Goal: Transaction & Acquisition: Purchase product/service

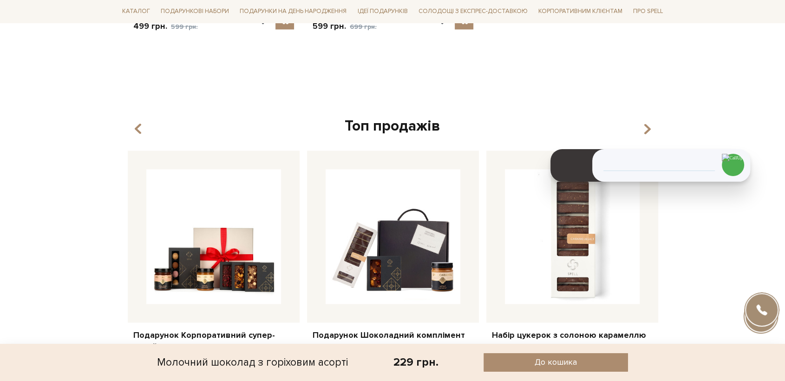
scroll to position [1753, 0]
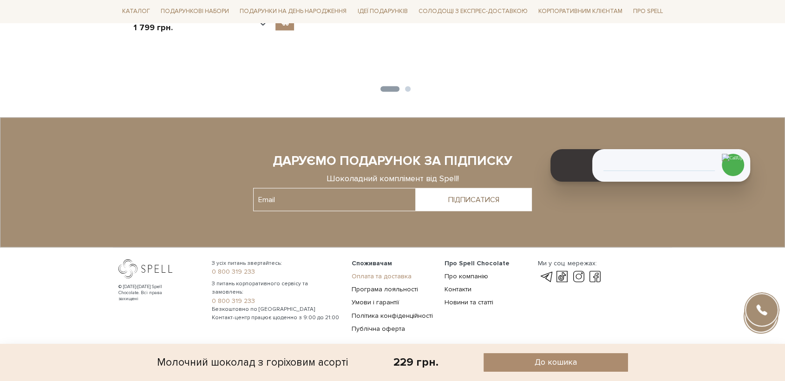
click at [393, 272] on link "Оплата та доставка" at bounding box center [382, 276] width 60 height 8
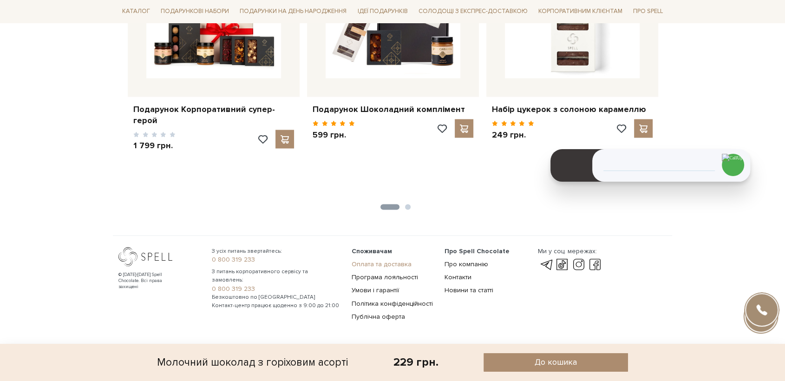
scroll to position [1623, 0]
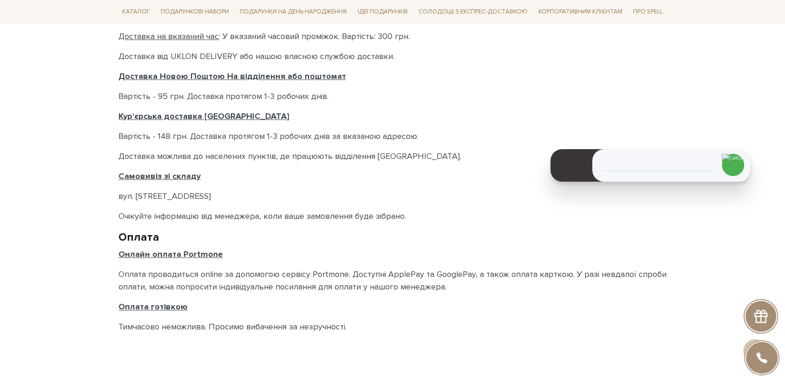
scroll to position [412, 0]
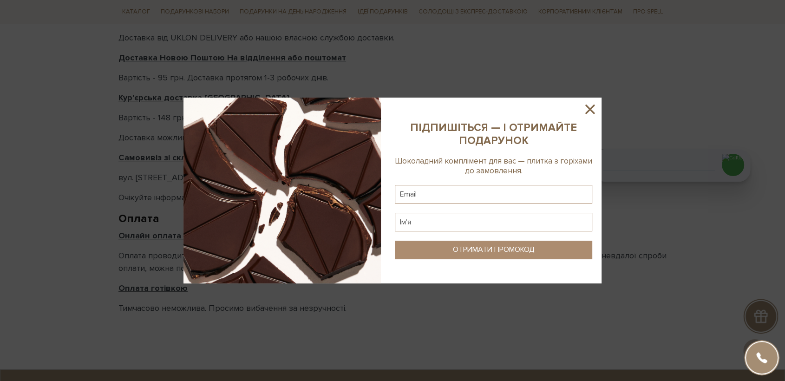
click at [579, 114] on sys-column-static at bounding box center [493, 191] width 216 height 186
click at [588, 108] on icon at bounding box center [589, 108] width 9 height 9
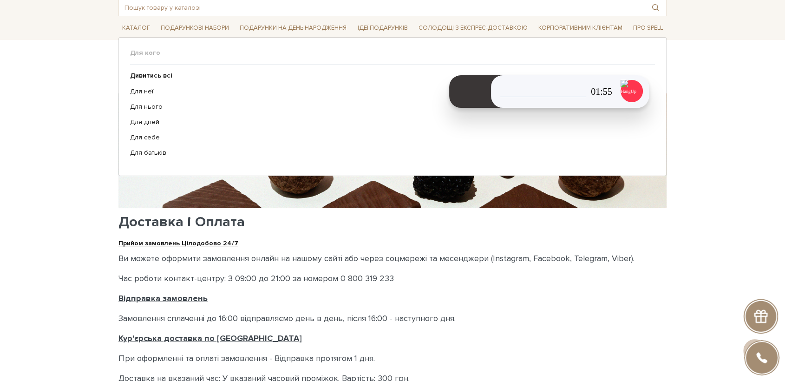
scroll to position [52, 0]
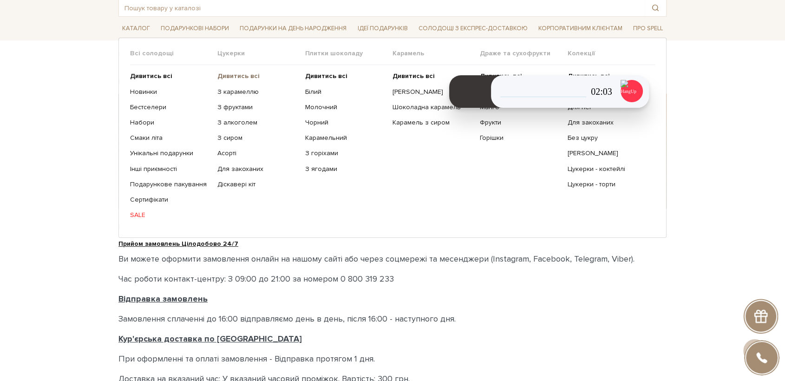
click at [245, 77] on b "Дивитись всі" at bounding box center [238, 76] width 42 height 8
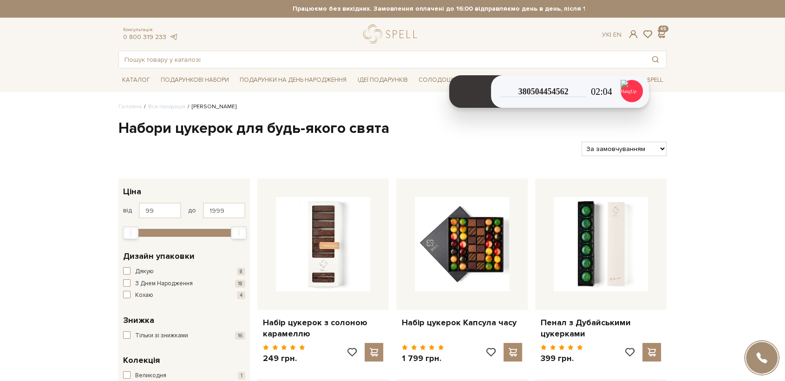
click at [619, 146] on select "За замовчуванням За Ціною (зростання) За Ціною (зменшення) Новинки За популярні…" at bounding box center [623, 149] width 85 height 14
select select "https://spellchocolate.com/our-productions/seti-cukerok/?sort=p.price&order=ASC"
click at [581, 142] on select "За замовчуванням За Ціною (зростання) За Ціною (зменшення) Новинки За популярні…" at bounding box center [623, 149] width 85 height 14
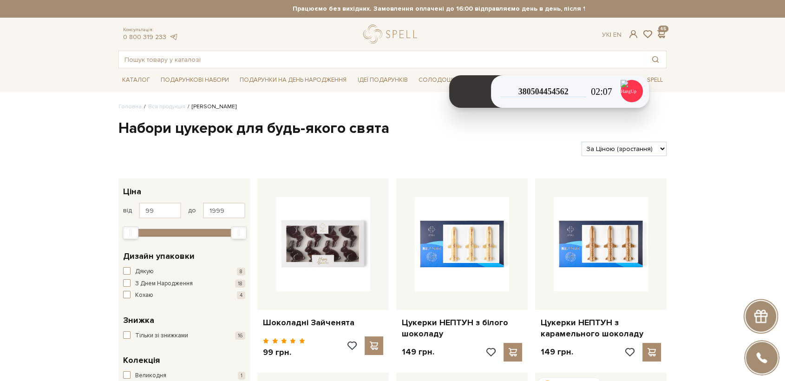
drag, startPoint x: 641, startPoint y: 150, endPoint x: 641, endPoint y: 156, distance: 5.6
select select "[URL][DOMAIN_NAME]"
click at [581, 142] on select "За замовчуванням За Ціною (зростання) За Ціною (зменшення) Новинки За популярні…" at bounding box center [623, 149] width 85 height 14
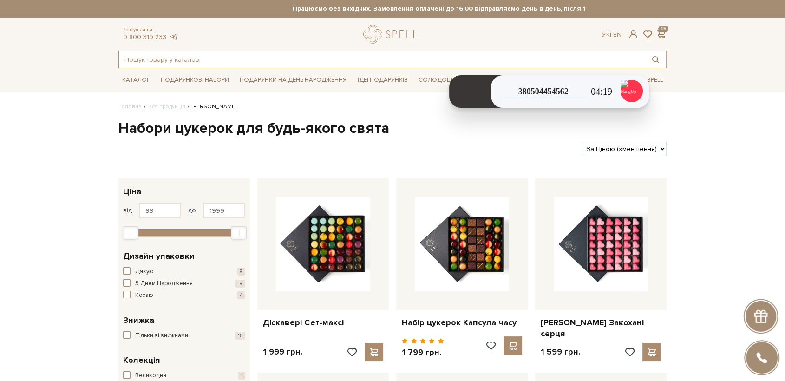
click at [308, 53] on input "text" at bounding box center [382, 59] width 526 height 17
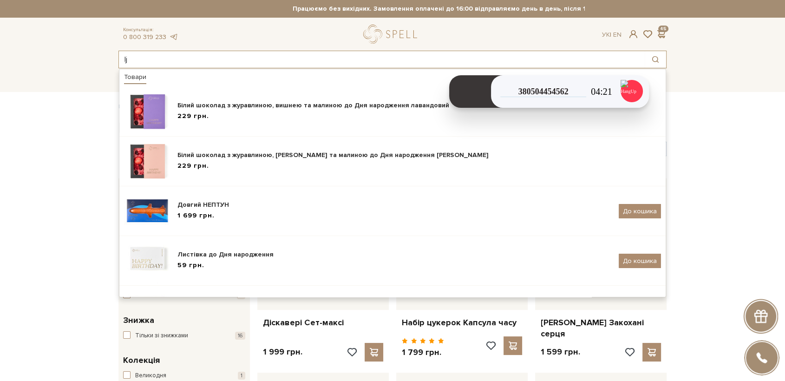
type input "l"
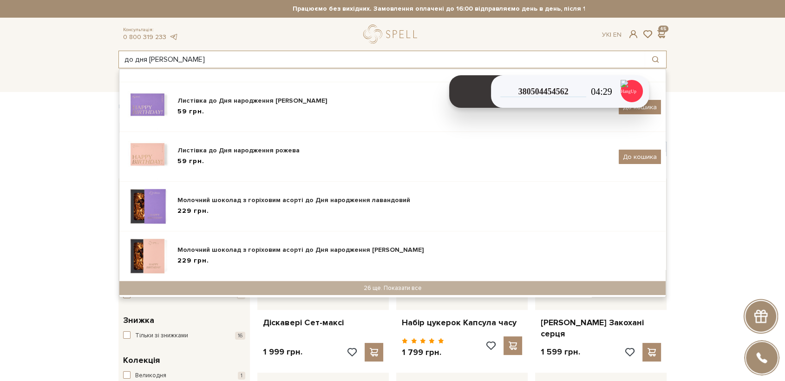
type input "до дня н"
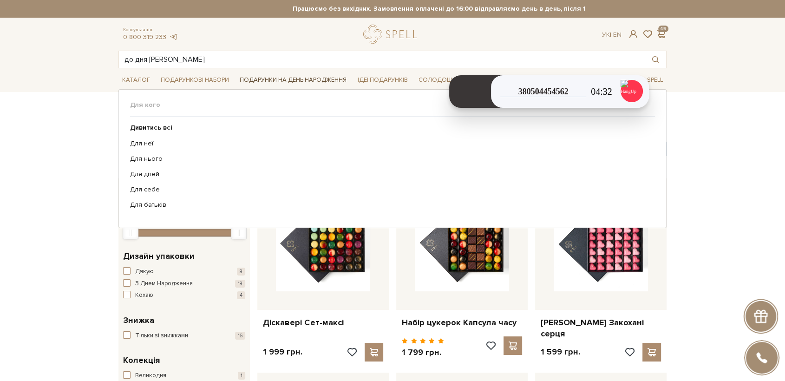
click at [258, 78] on span "Подарунки на День народження" at bounding box center [293, 80] width 114 height 14
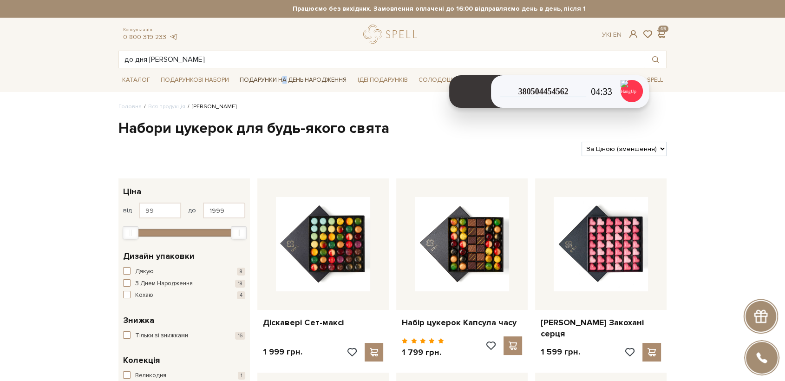
click at [284, 78] on span "Подарунки на День народження" at bounding box center [293, 80] width 114 height 14
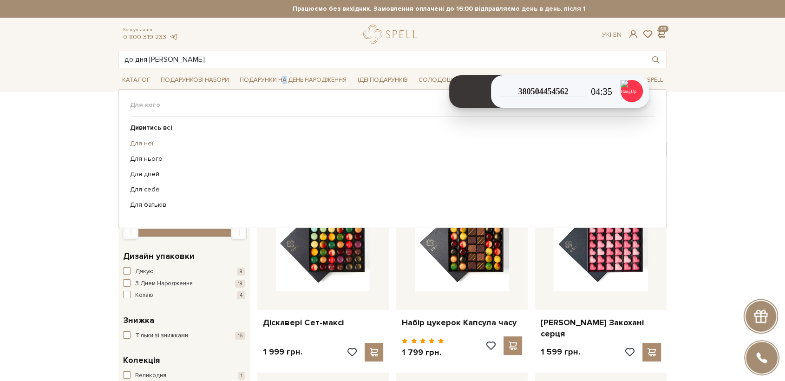
click at [149, 143] on link "Для неї" at bounding box center [389, 143] width 518 height 8
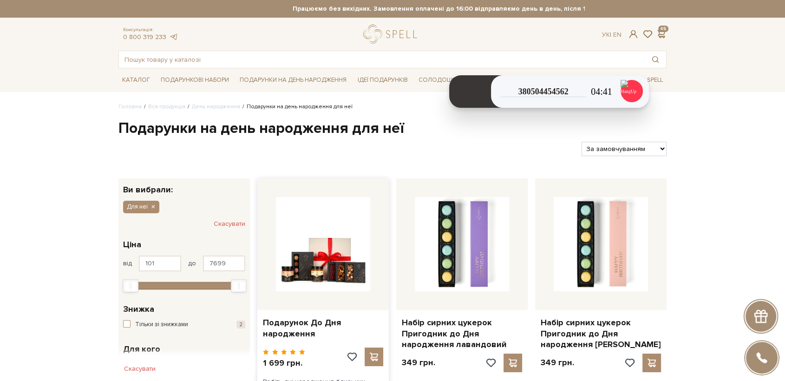
click at [381, 252] on div at bounding box center [322, 243] width 131 height 131
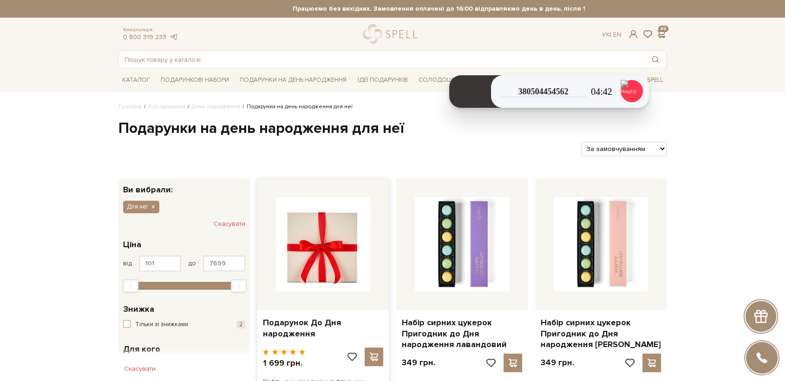
click at [339, 236] on img at bounding box center [323, 244] width 94 height 94
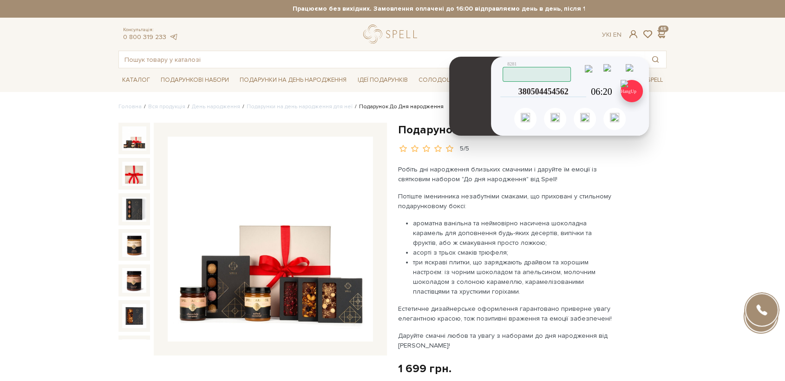
drag, startPoint x: 632, startPoint y: 88, endPoint x: 622, endPoint y: 100, distance: 15.9
click at [632, 88] on img at bounding box center [631, 91] width 22 height 22
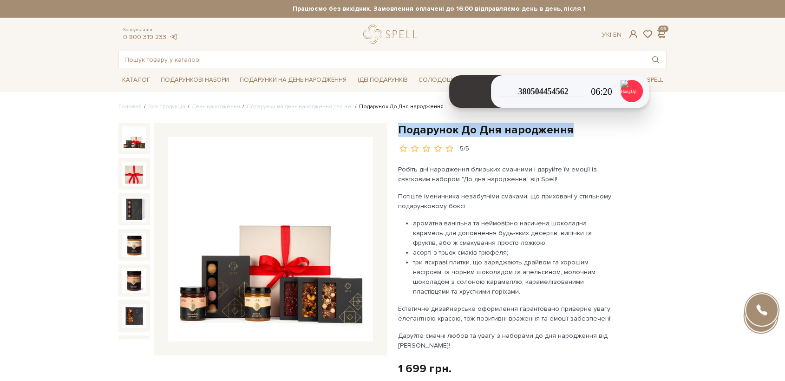
drag, startPoint x: 567, startPoint y: 131, endPoint x: 397, endPoint y: 131, distance: 169.0
click at [399, 129] on h1 "Подарунок До Дня народження" at bounding box center [532, 130] width 268 height 14
copy h1 "Подарунок До Дня народження"
